Goal: Task Accomplishment & Management: Complete application form

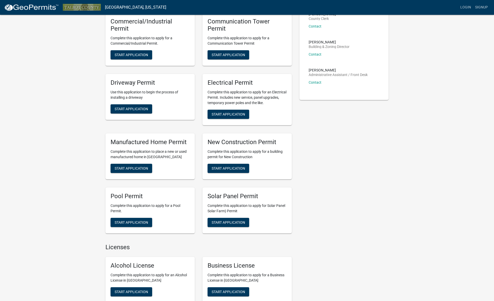
scroll to position [102, 0]
drag, startPoint x: 225, startPoint y: 165, endPoint x: 203, endPoint y: 158, distance: 24.0
click at [225, 166] on span "Start Application" at bounding box center [227, 168] width 33 height 4
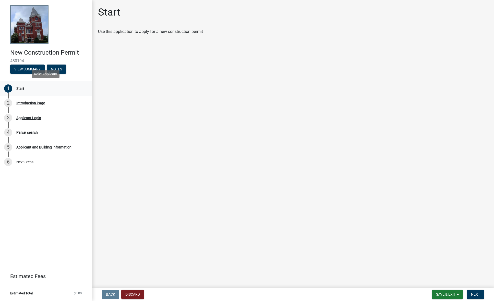
click at [22, 89] on div "Start" at bounding box center [20, 89] width 8 height 4
click at [33, 70] on button "View Summary" at bounding box center [27, 69] width 34 height 9
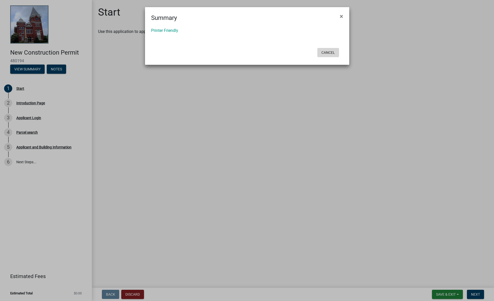
click at [329, 54] on button "Cancel" at bounding box center [328, 52] width 22 height 9
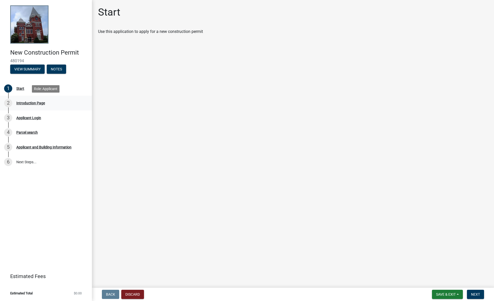
click at [28, 105] on div "Introduction Page" at bounding box center [30, 103] width 29 height 4
click at [31, 131] on div "Parcel search" at bounding box center [26, 133] width 21 height 4
click at [40, 147] on div "Applicant and Building Information" at bounding box center [43, 147] width 55 height 4
click at [28, 163] on link "6 Next Steps..." at bounding box center [46, 162] width 92 height 15
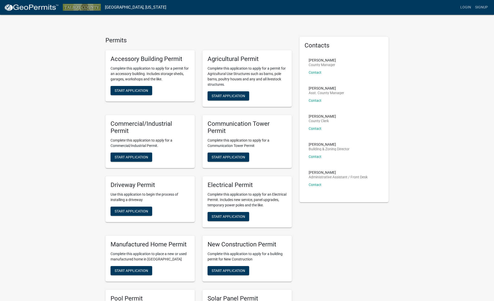
click at [318, 186] on div "[PERSON_NAME] Administrative Assistant / Front Desk Contact" at bounding box center [337, 181] width 59 height 20
click at [319, 184] on link "Contact" at bounding box center [314, 185] width 13 height 4
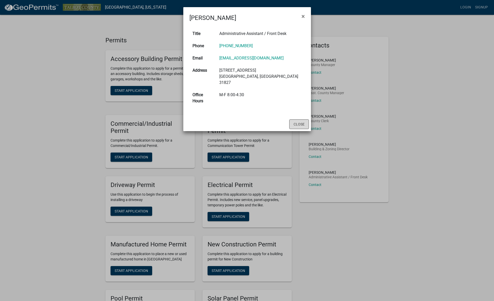
click at [301, 119] on button "Close" at bounding box center [299, 124] width 20 height 10
